Goal: Navigation & Orientation: Understand site structure

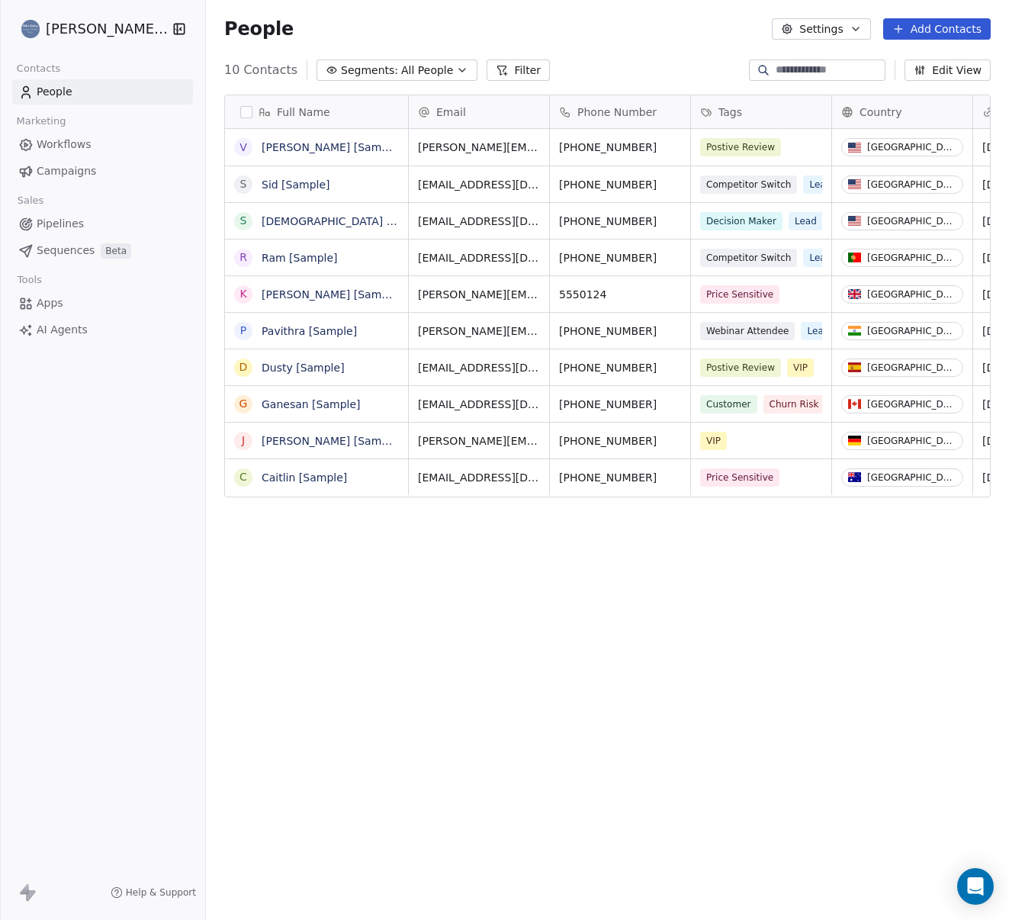
scroll to position [809, 803]
click at [843, 27] on button "Settings" at bounding box center [821, 28] width 98 height 21
click at [744, 20] on html "Helen Soutar Ltd Contacts People Marketing Workflows Campaigns Sales Pipelines …" at bounding box center [504, 460] width 1009 height 920
click at [69, 175] on span "Campaigns" at bounding box center [66, 171] width 59 height 16
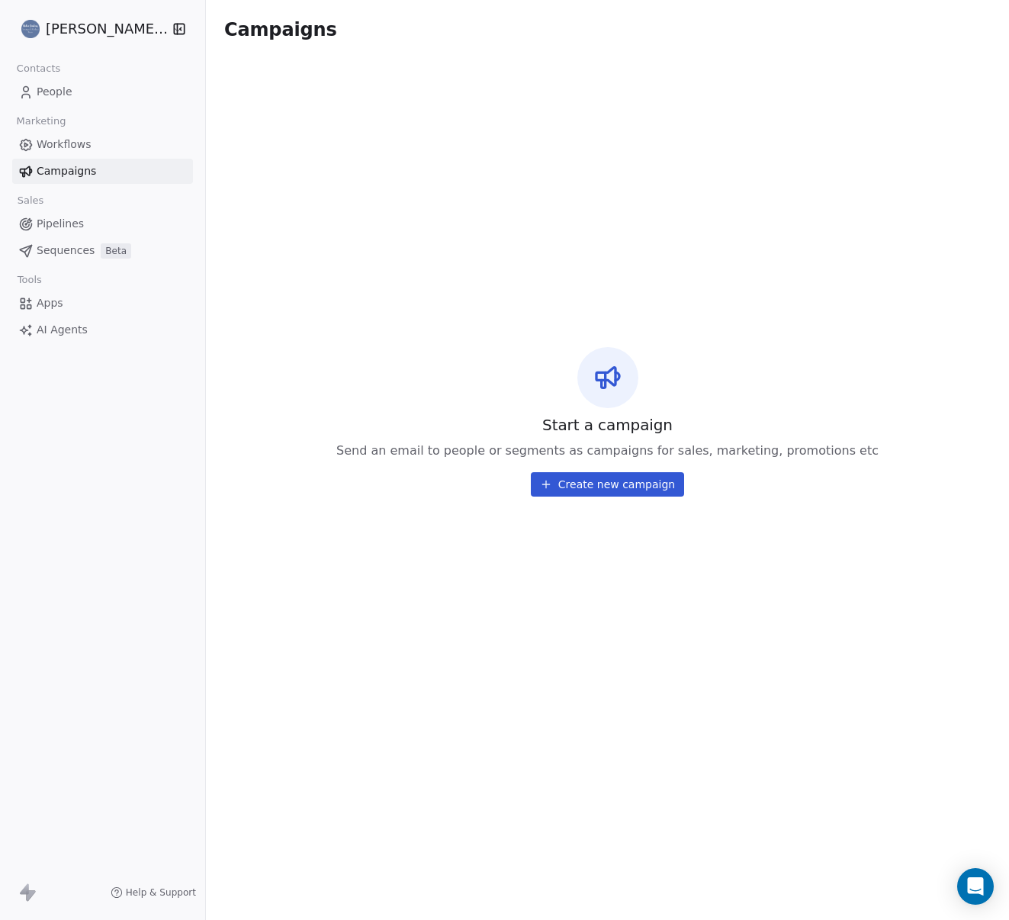
click at [47, 215] on link "Pipelines" at bounding box center [102, 223] width 181 height 25
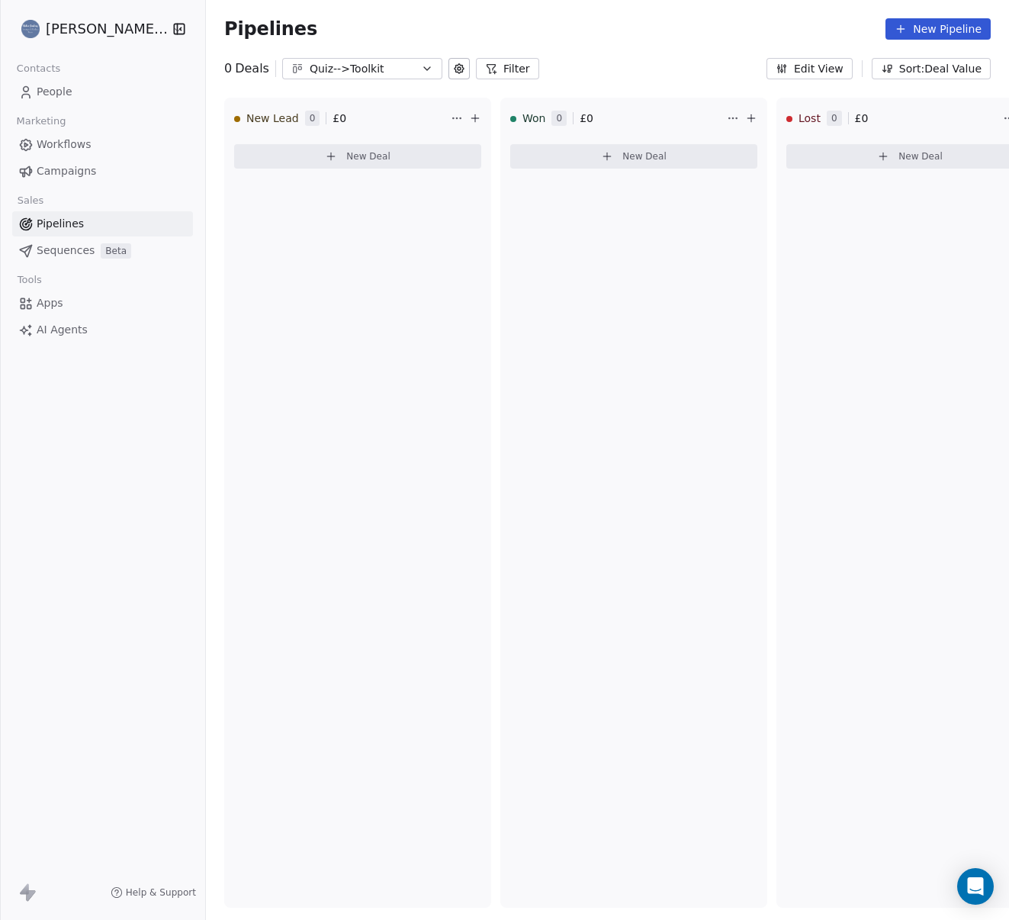
click at [55, 140] on span "Workflows" at bounding box center [64, 144] width 55 height 16
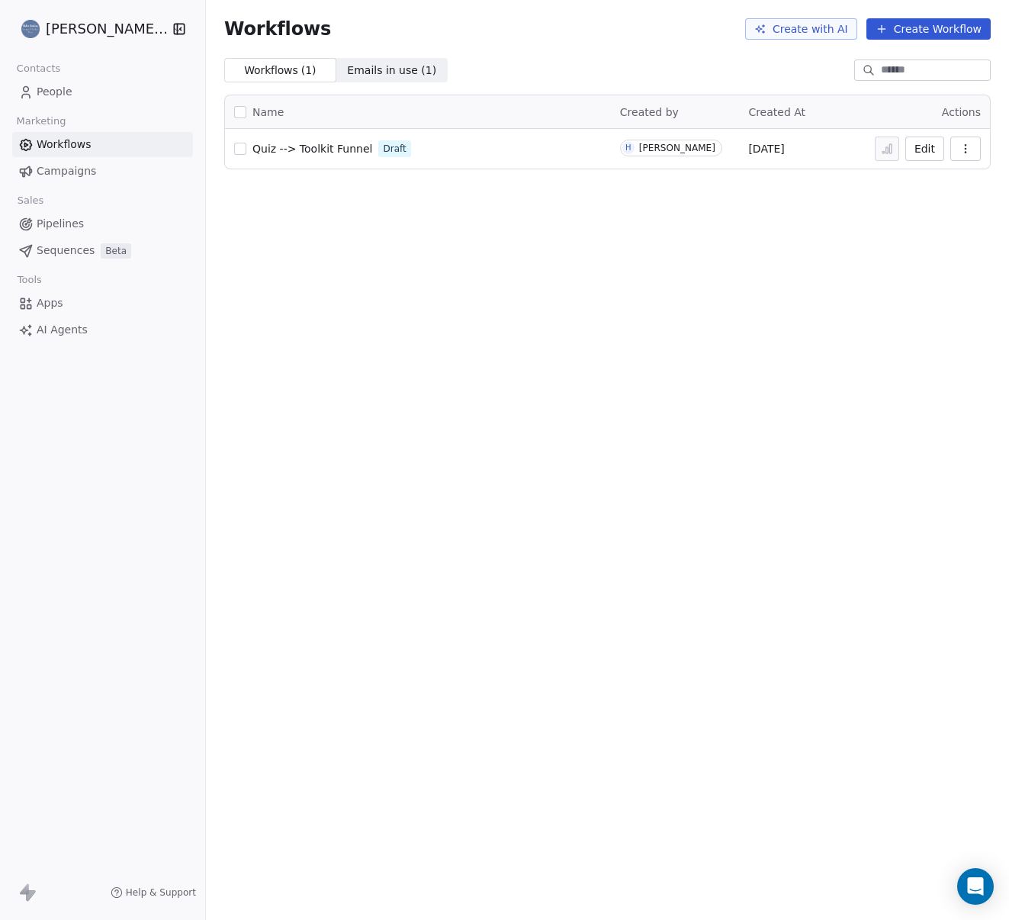
click at [120, 13] on div "Helen Soutar Ltd" at bounding box center [102, 29] width 205 height 58
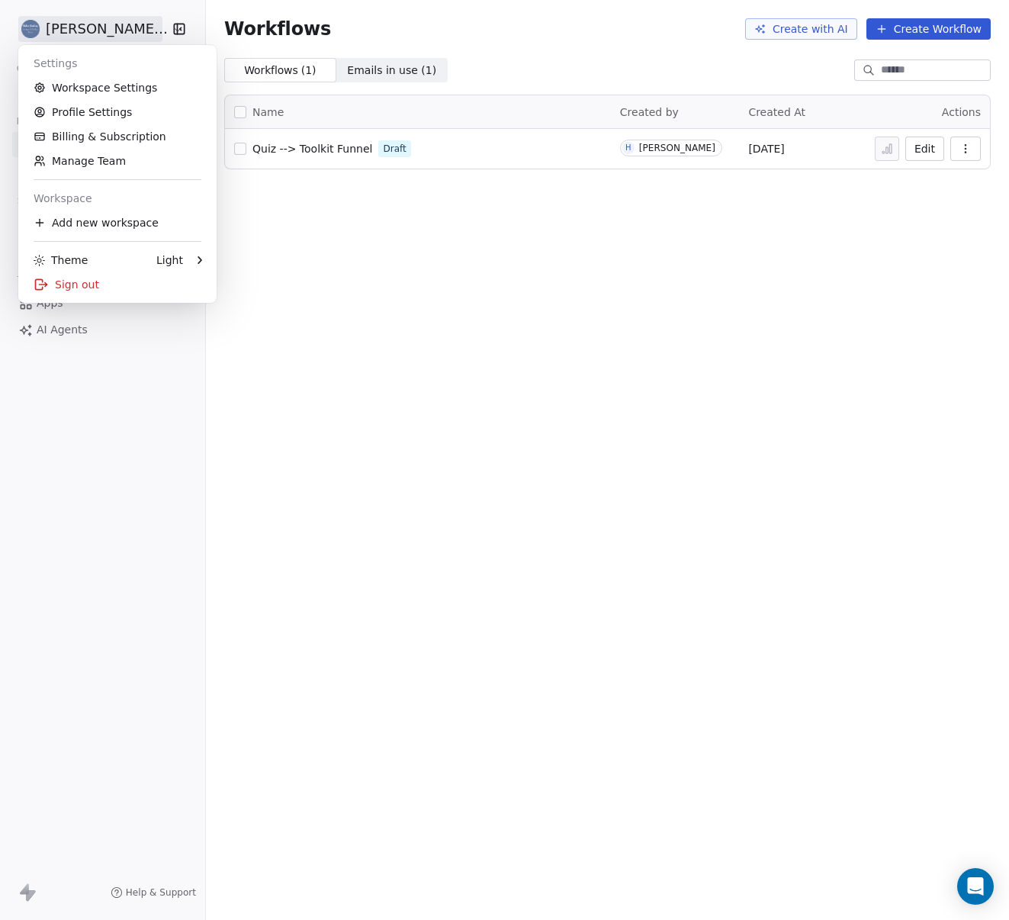
click at [118, 20] on html "Helen Soutar Ltd Contacts People Marketing Workflows Campaigns Sales Pipelines …" at bounding box center [504, 460] width 1009 height 920
click at [112, 88] on link "Workspace Settings" at bounding box center [117, 87] width 186 height 24
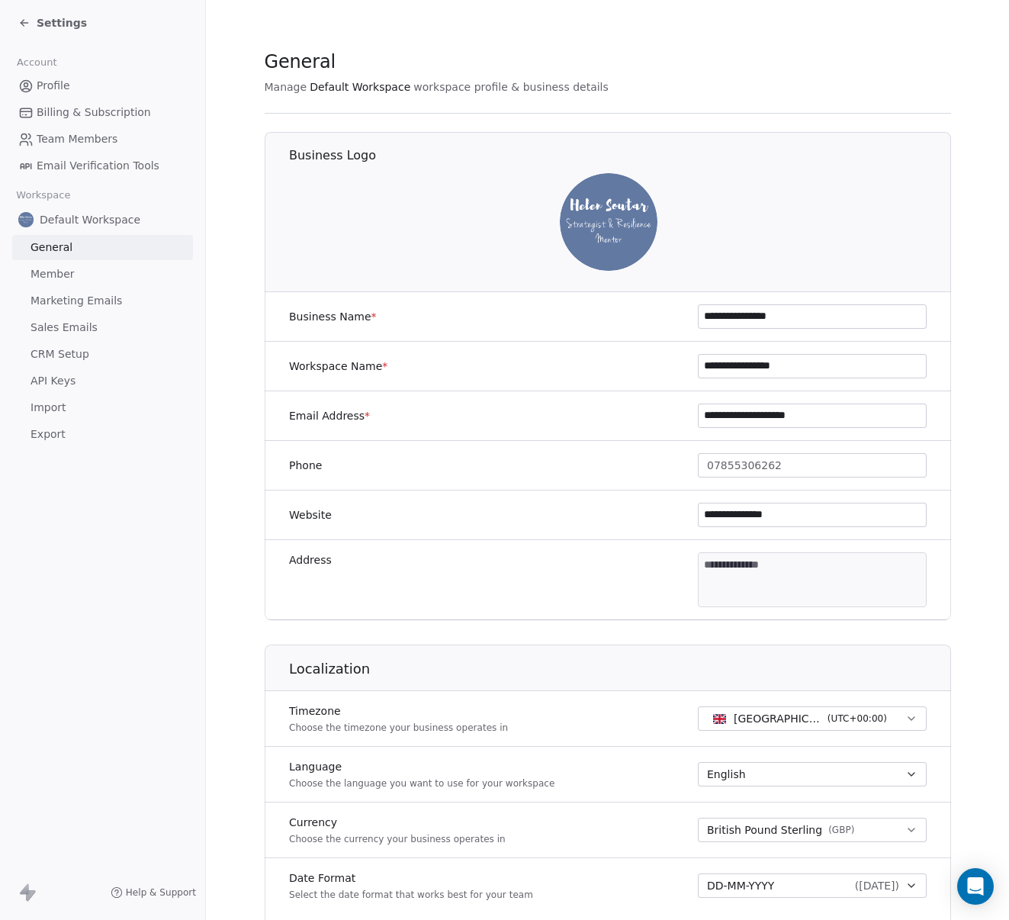
click at [98, 307] on span "Marketing Emails" at bounding box center [77, 301] width 92 height 16
